Goal: Information Seeking & Learning: Learn about a topic

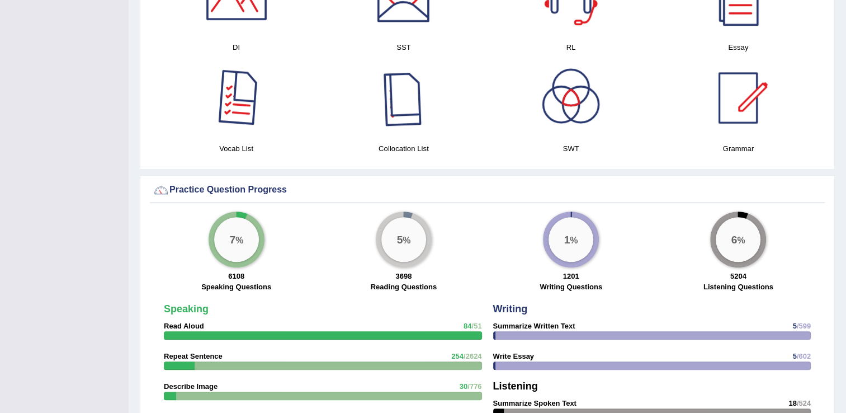
click at [235, 119] on div at bounding box center [236, 98] width 78 height 78
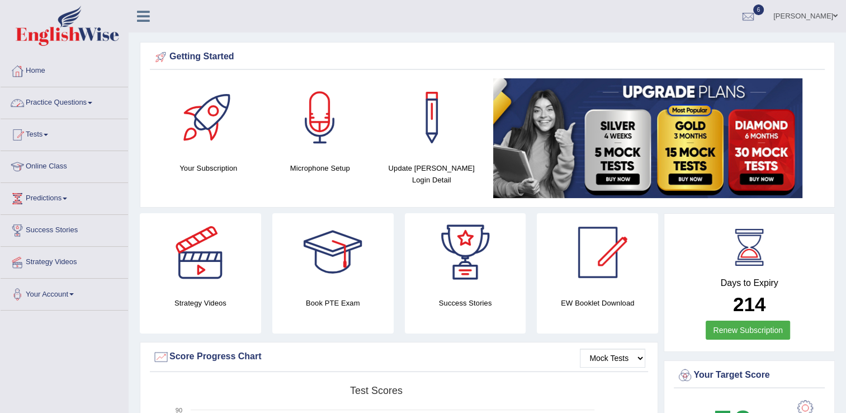
click at [92, 110] on link "Practice Questions" at bounding box center [64, 101] width 127 height 28
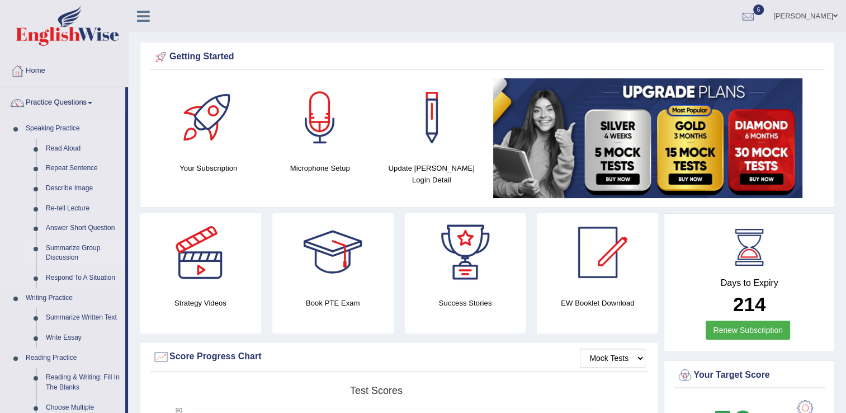
click at [91, 250] on link "Summarize Group Discussion" at bounding box center [83, 253] width 84 height 30
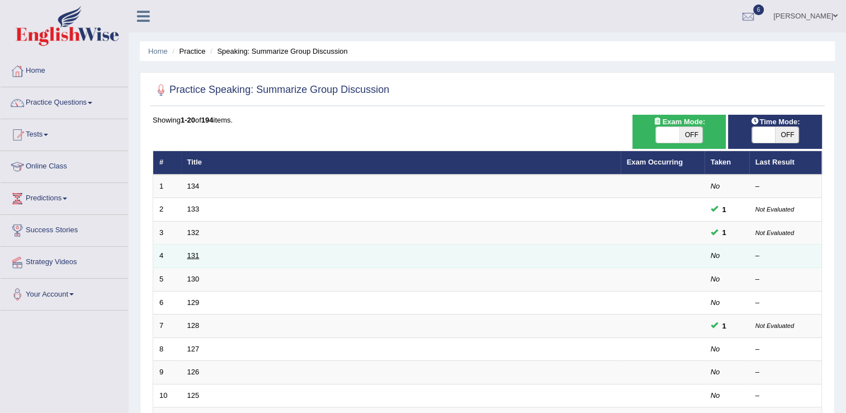
click at [191, 252] on link "131" at bounding box center [193, 255] width 12 height 8
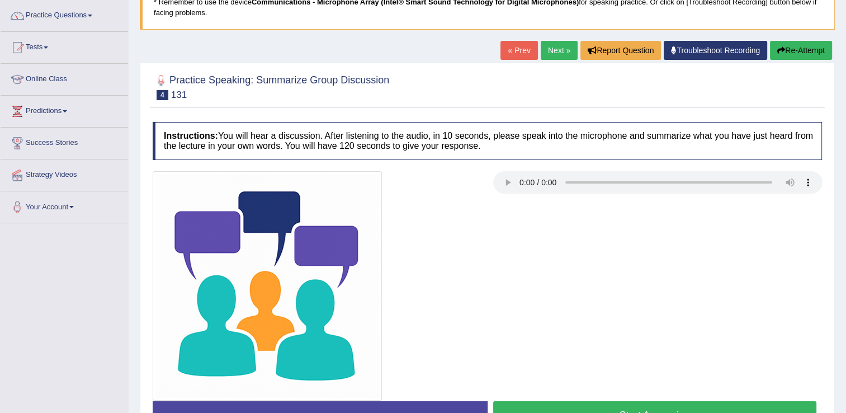
scroll to position [89, 0]
